Goal: Find specific page/section

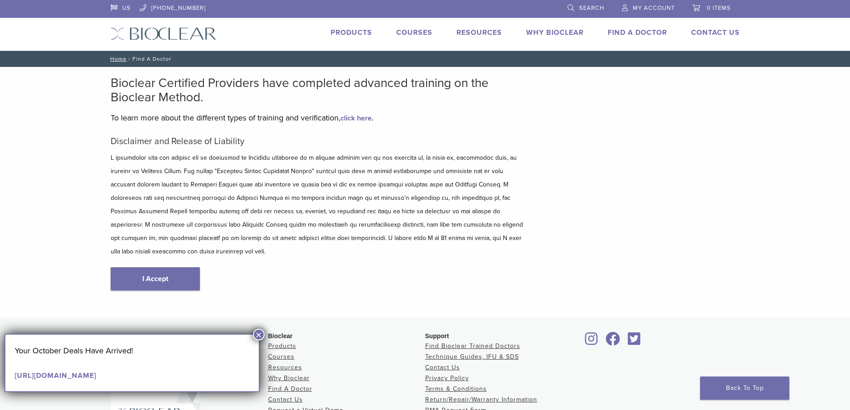
click at [257, 334] on button "×" at bounding box center [259, 335] width 12 height 12
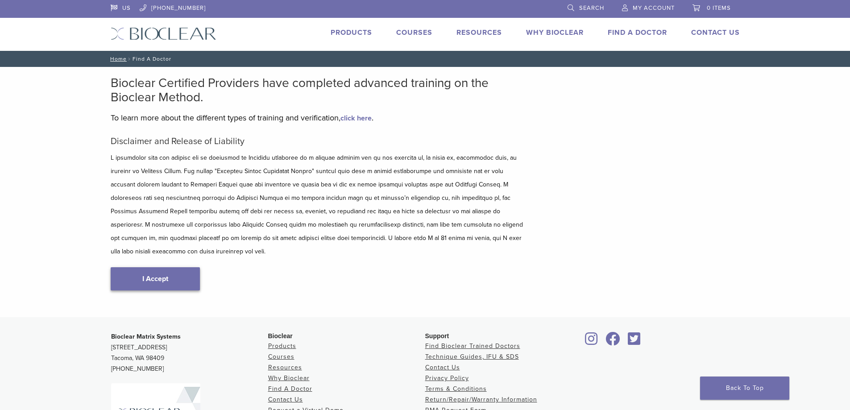
click at [141, 267] on link "I Accept" at bounding box center [155, 278] width 89 height 23
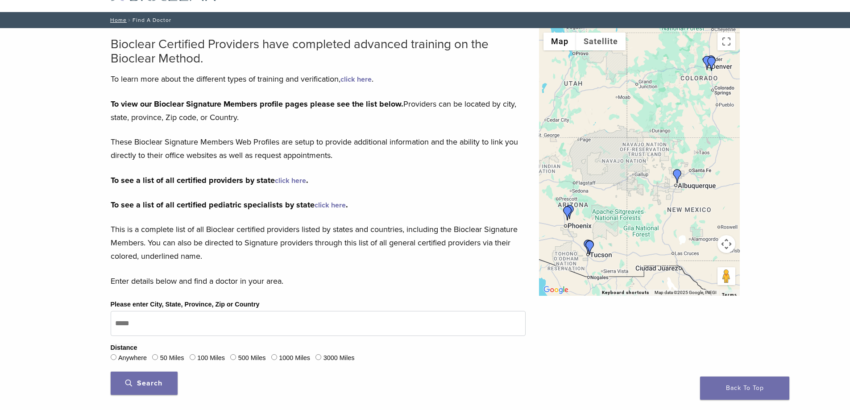
scroll to position [45, 0]
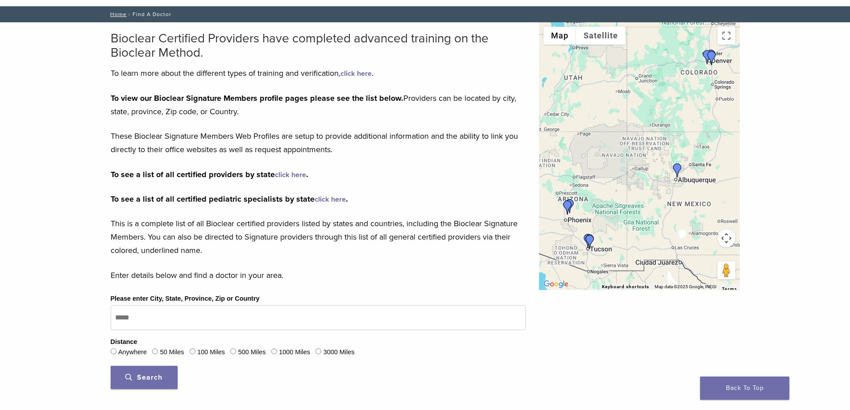
click at [677, 170] on img "Dr. Chelsea Gonzales & Jeniffer Segura EFDA" at bounding box center [677, 170] width 14 height 14
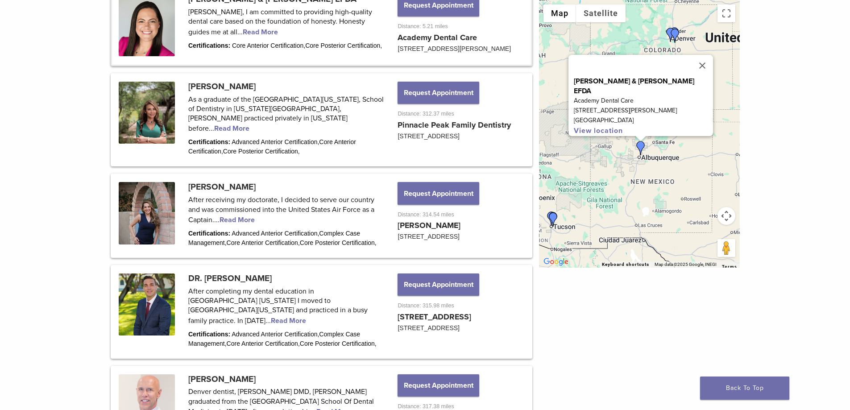
scroll to position [490, 0]
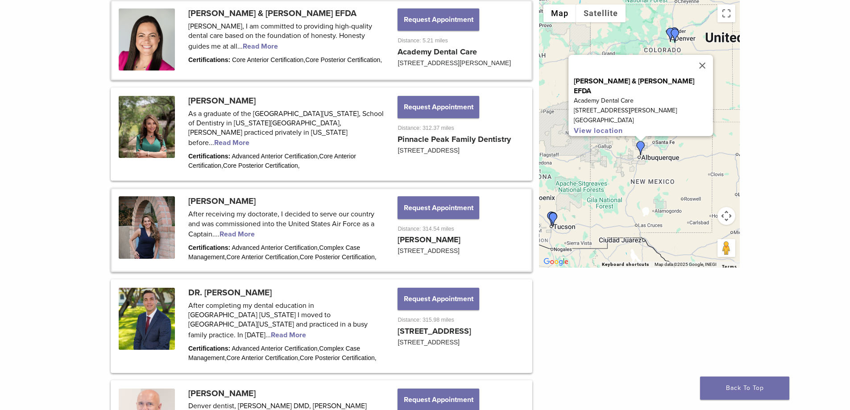
click at [243, 236] on link at bounding box center [321, 229] width 419 height 81
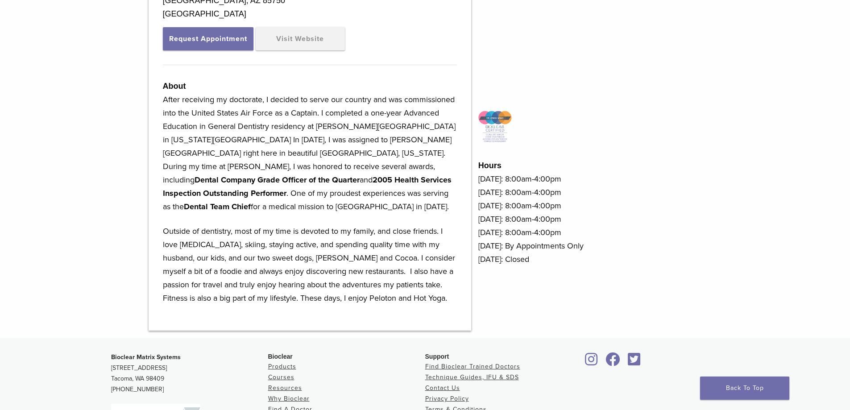
scroll to position [134, 0]
